Goal: Navigation & Orientation: Find specific page/section

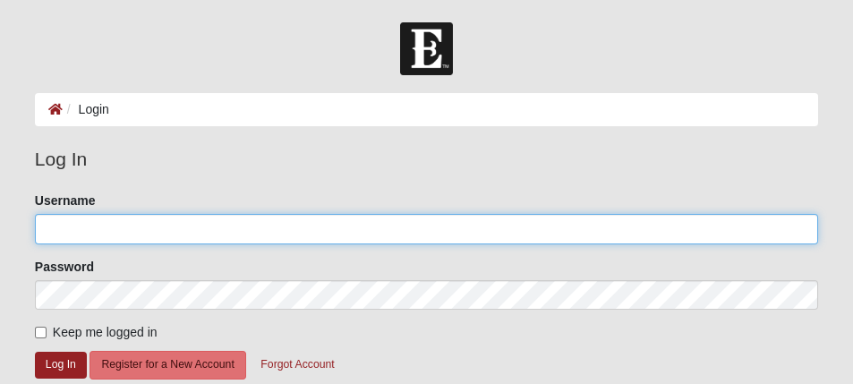
type input "[EMAIL_ADDRESS][DOMAIN_NAME]"
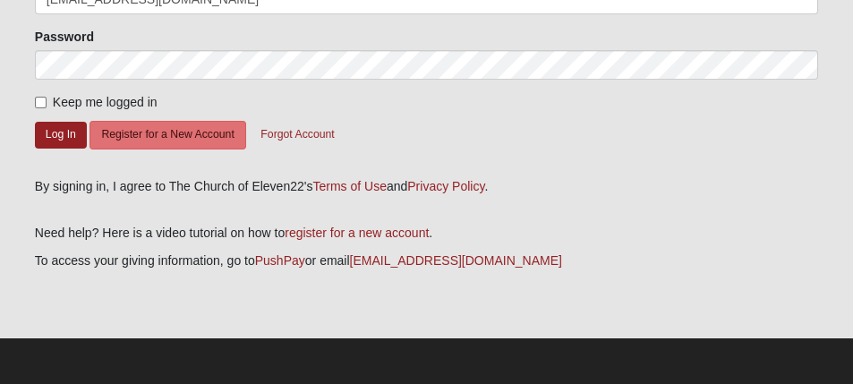
scroll to position [273, 0]
click at [65, 122] on button "Log In" at bounding box center [61, 135] width 52 height 26
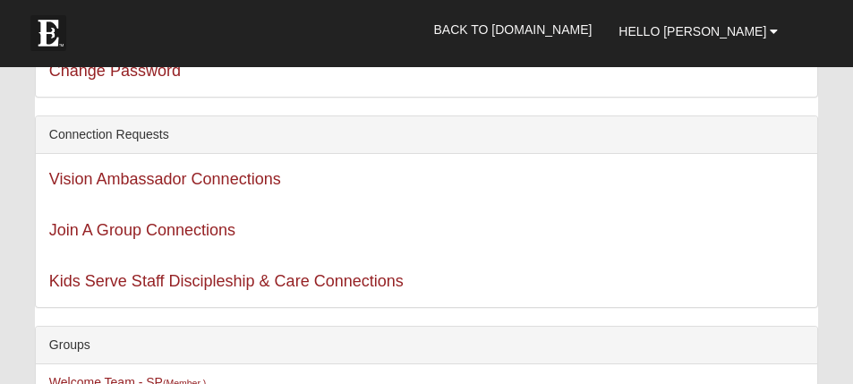
scroll to position [177, 0]
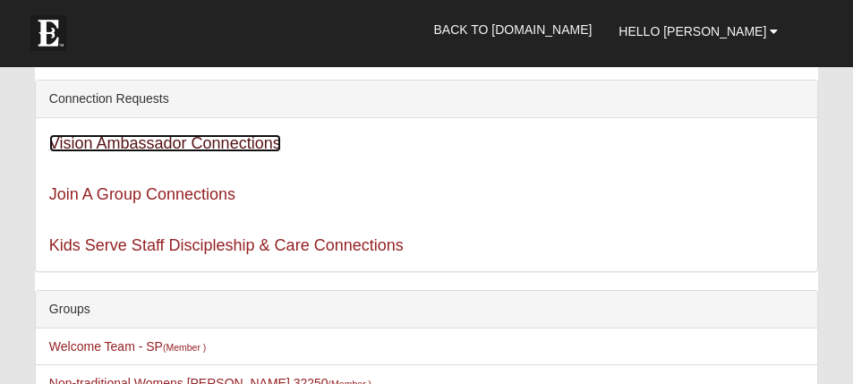
click at [274, 152] on link "Vision Ambassador Connections" at bounding box center [165, 143] width 232 height 18
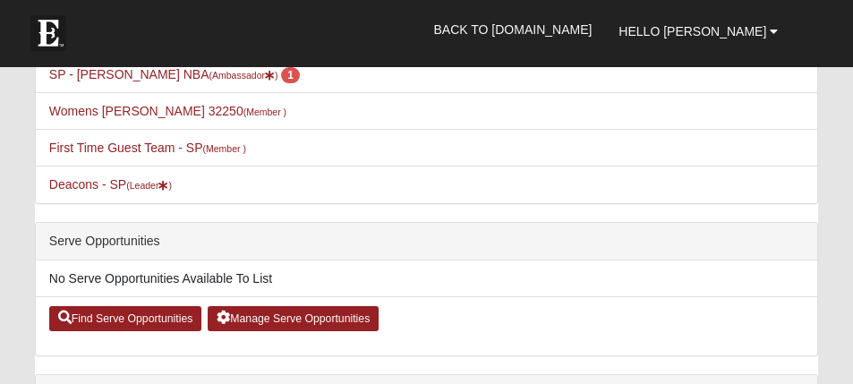
scroll to position [711, 0]
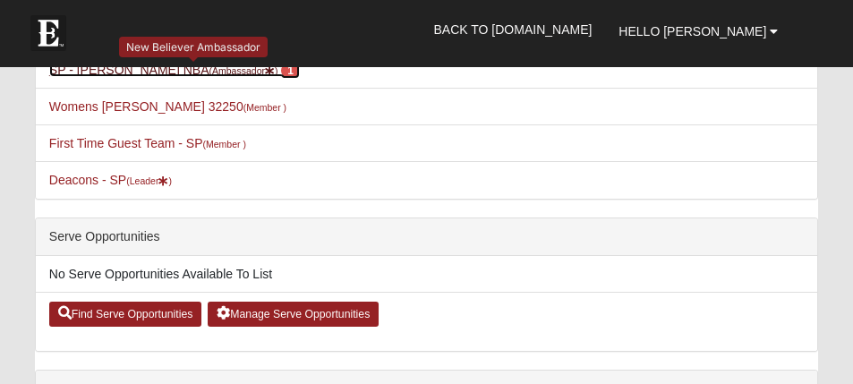
click at [300, 79] on span "1" at bounding box center [290, 71] width 19 height 16
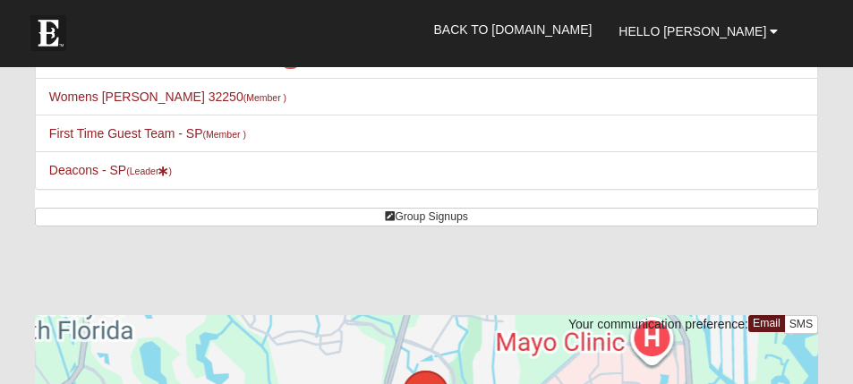
scroll to position [426, 0]
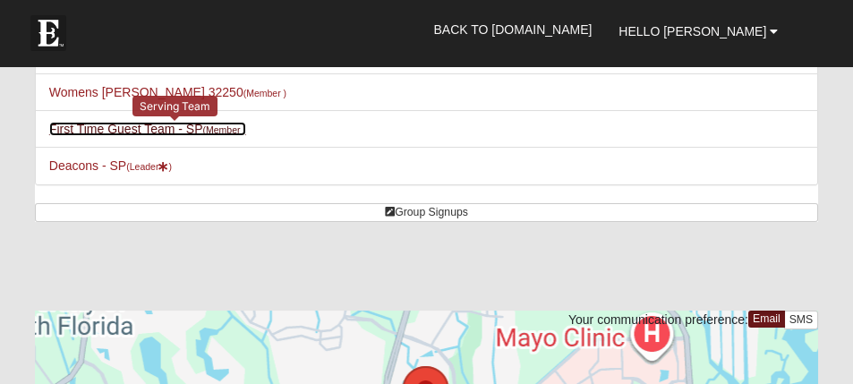
click at [147, 136] on link "First Time Guest Team - SP (Member )" at bounding box center [147, 129] width 197 height 14
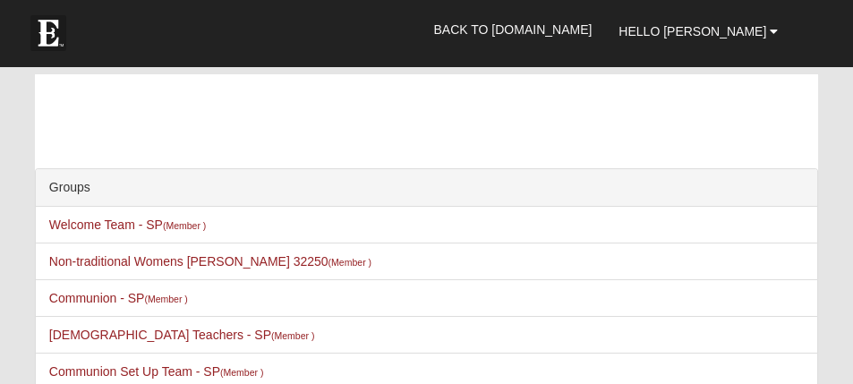
drag, startPoint x: 0, startPoint y: 0, endPoint x: 330, endPoint y: 215, distance: 393.4
click at [330, 207] on div "Groups" at bounding box center [427, 188] width 782 height 38
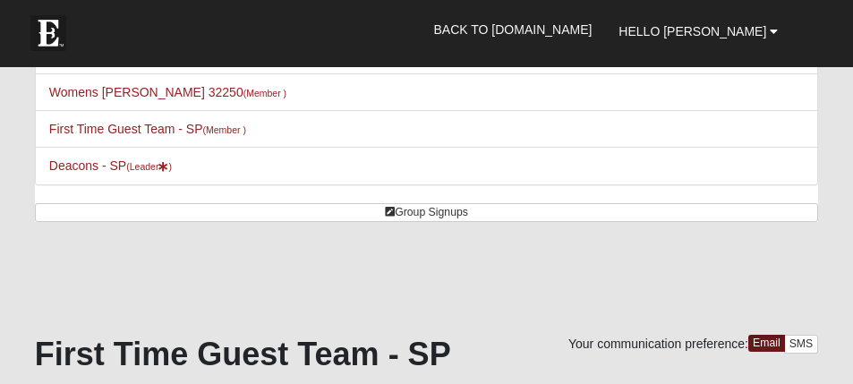
scroll to position [462, 0]
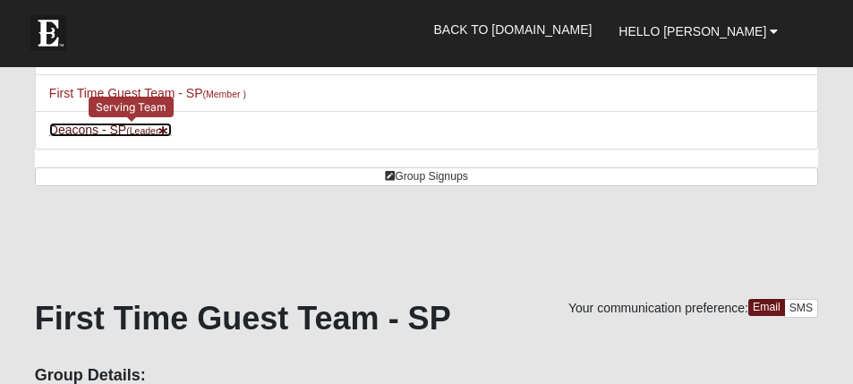
click at [172, 136] on small "(Leader )" at bounding box center [149, 130] width 46 height 11
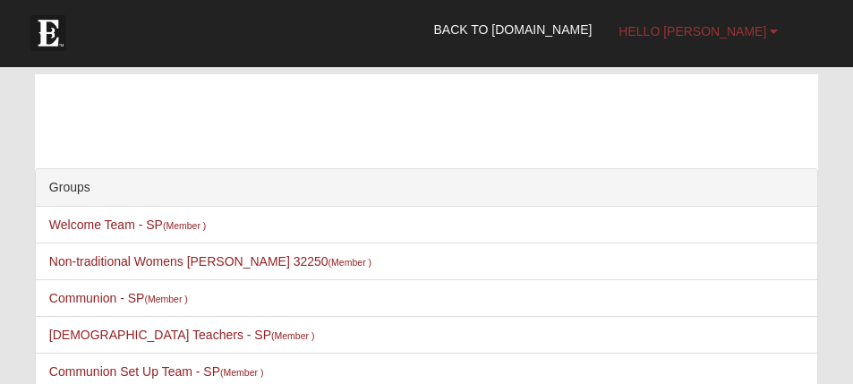
click at [770, 25] on b at bounding box center [774, 31] width 8 height 13
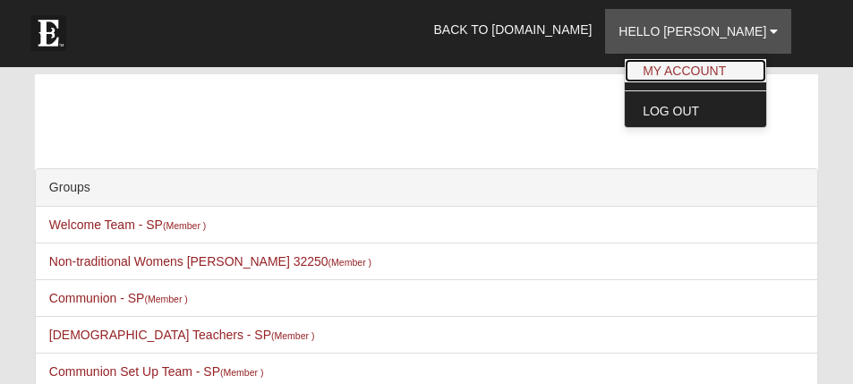
click at [740, 70] on link "My Account" at bounding box center [695, 70] width 141 height 23
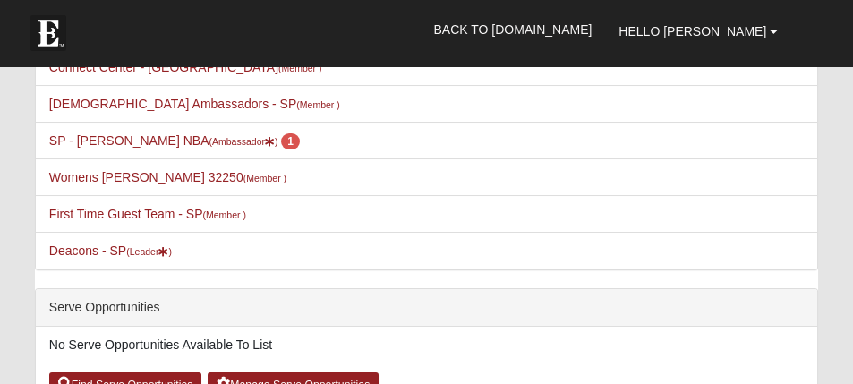
scroll to position [675, 0]
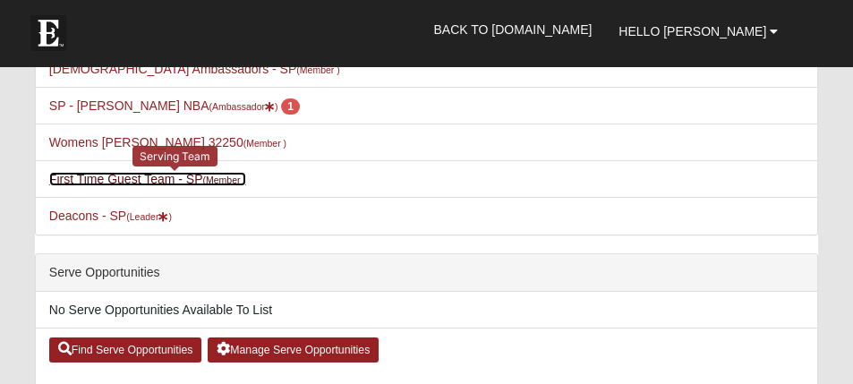
click at [160, 186] on link "First Time Guest Team - SP (Member )" at bounding box center [147, 179] width 197 height 14
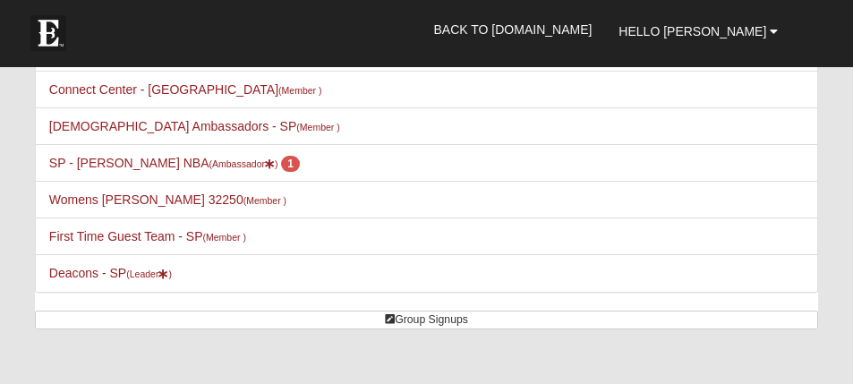
scroll to position [320, 0]
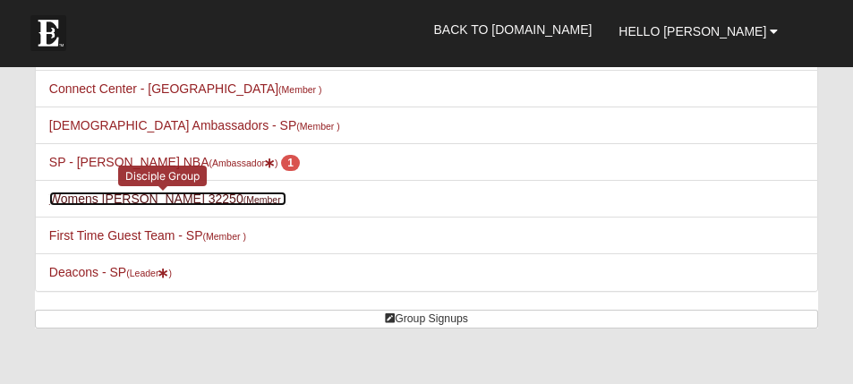
click at [193, 206] on link "Womens [PERSON_NAME] 32250 (Member )" at bounding box center [167, 199] width 237 height 14
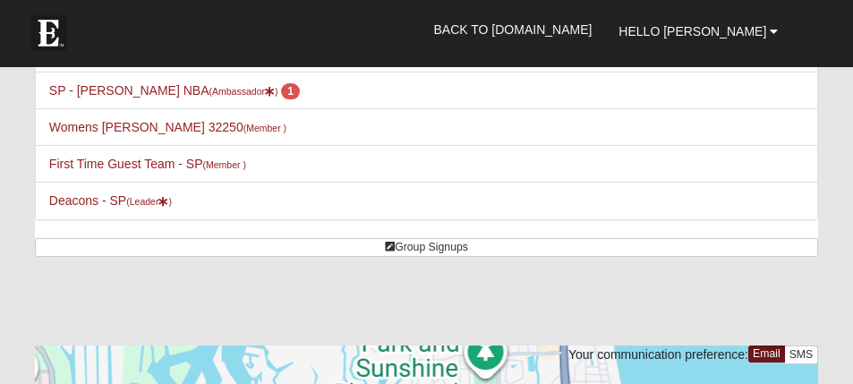
scroll to position [426, 0]
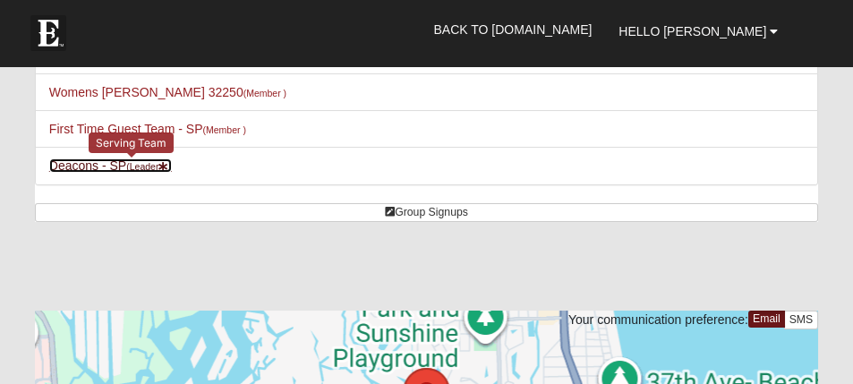
click at [172, 172] on small "(Leader )" at bounding box center [149, 166] width 46 height 11
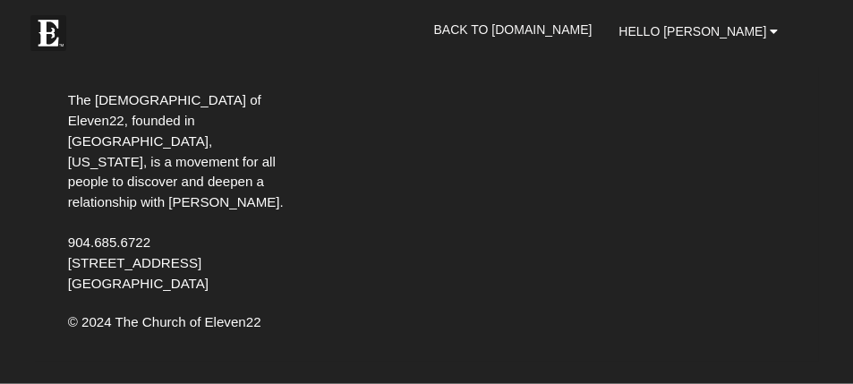
scroll to position [17672, 0]
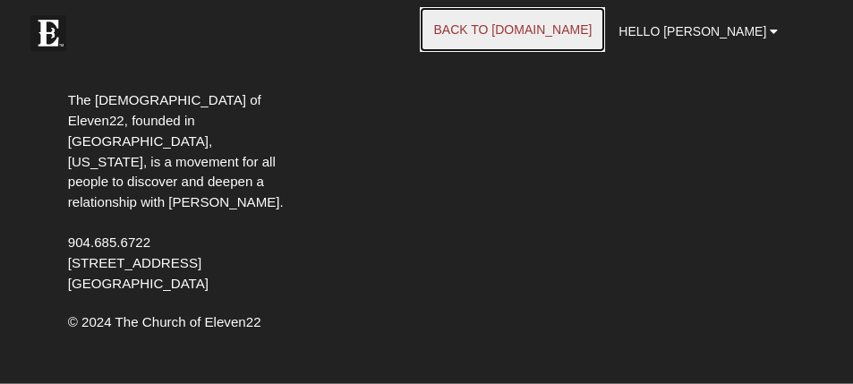
click at [551, 24] on link "Back to [DOMAIN_NAME]" at bounding box center [512, 29] width 185 height 45
